Goal: Task Accomplishment & Management: Manage account settings

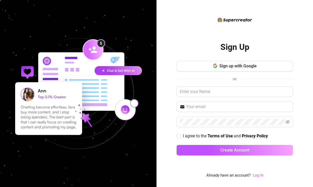
click at [258, 176] on link "Log In" at bounding box center [258, 175] width 11 height 5
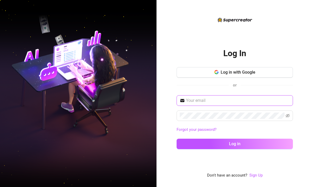
click at [205, 101] on input "text" at bounding box center [238, 100] width 104 height 6
paste input "[EMAIL_ADDRESS][DOMAIN_NAME]"
type input "[EMAIL_ADDRESS][DOMAIN_NAME]"
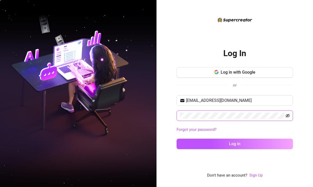
click at [289, 116] on icon "eye-invisible" at bounding box center [288, 116] width 4 height 4
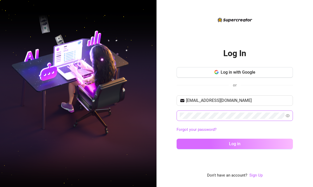
click at [237, 142] on span "Log in" at bounding box center [234, 143] width 11 height 5
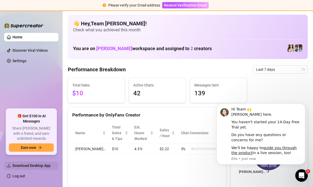
click at [29, 166] on span "Download Desktop App" at bounding box center [32, 165] width 38 height 4
click at [160, 174] on div "Performance by OnlyFans Creator Name Total Sales & Tips Est. Hours Worked Sales…" at bounding box center [147, 149] width 159 height 85
click at [21, 177] on link "Log out" at bounding box center [19, 176] width 13 height 4
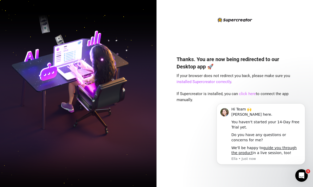
click at [245, 94] on link "click here" at bounding box center [247, 93] width 17 height 5
